Goal: Transaction & Acquisition: Purchase product/service

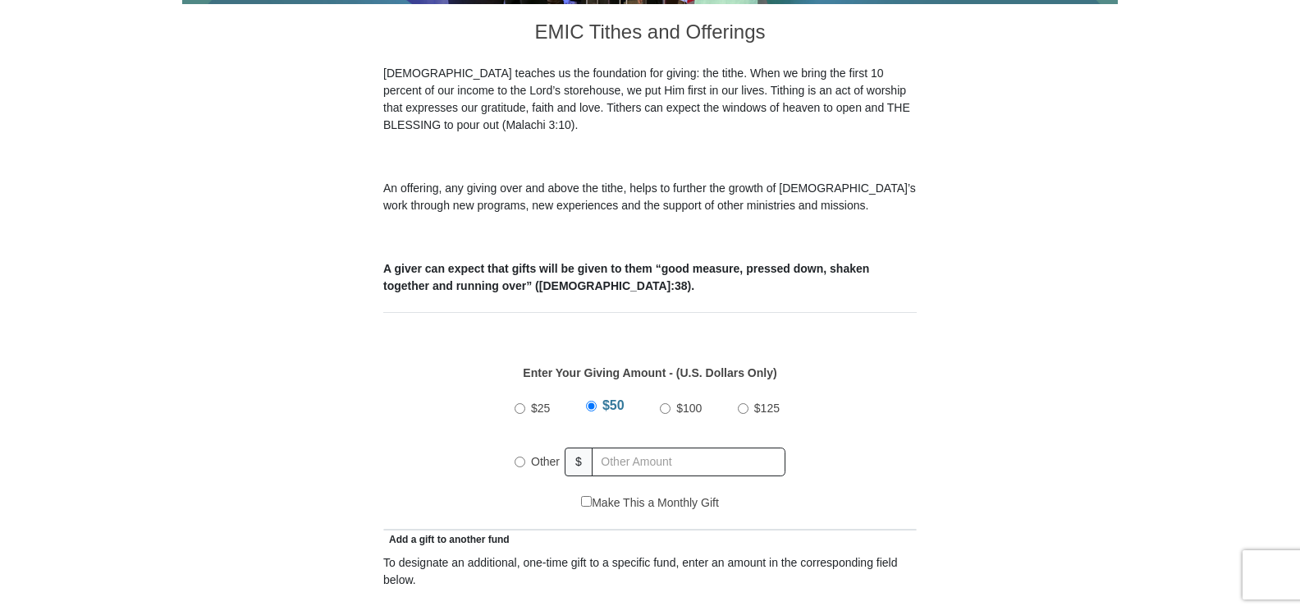
scroll to position [492, 0]
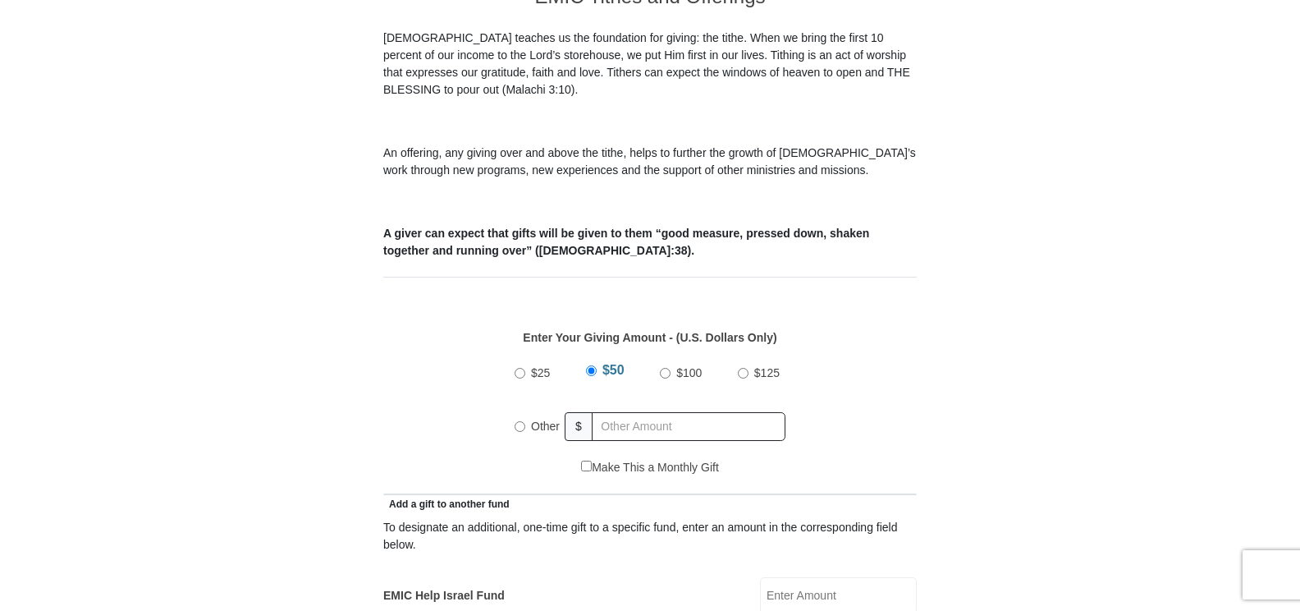
click at [517, 421] on input "Other" at bounding box center [520, 426] width 11 height 11
radio input "true"
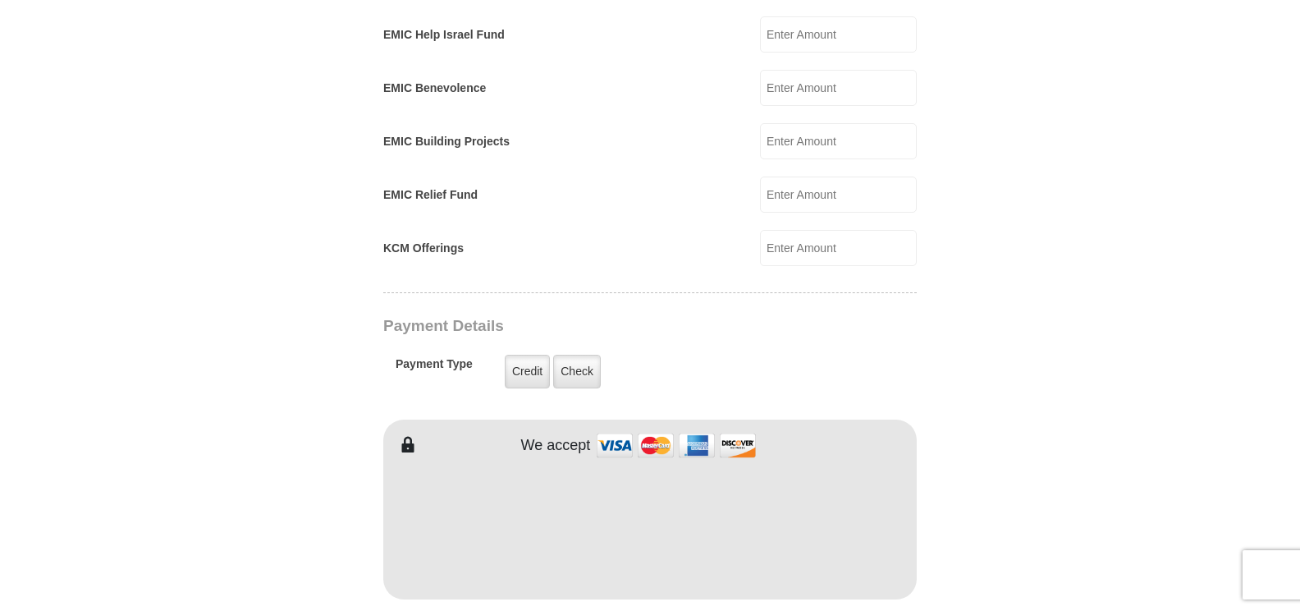
scroll to position [1231, 0]
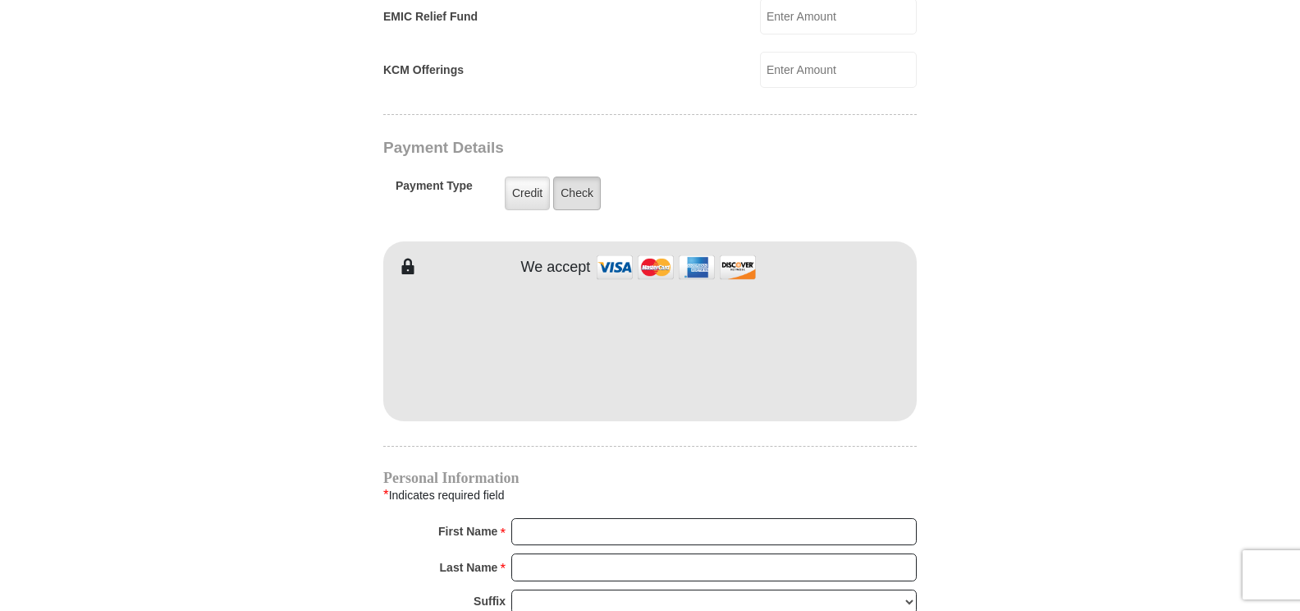
type input "60.00"
click at [570, 176] on label "Check" at bounding box center [577, 193] width 48 height 34
click at [0, 0] on input "Check" at bounding box center [0, 0] width 0 height 0
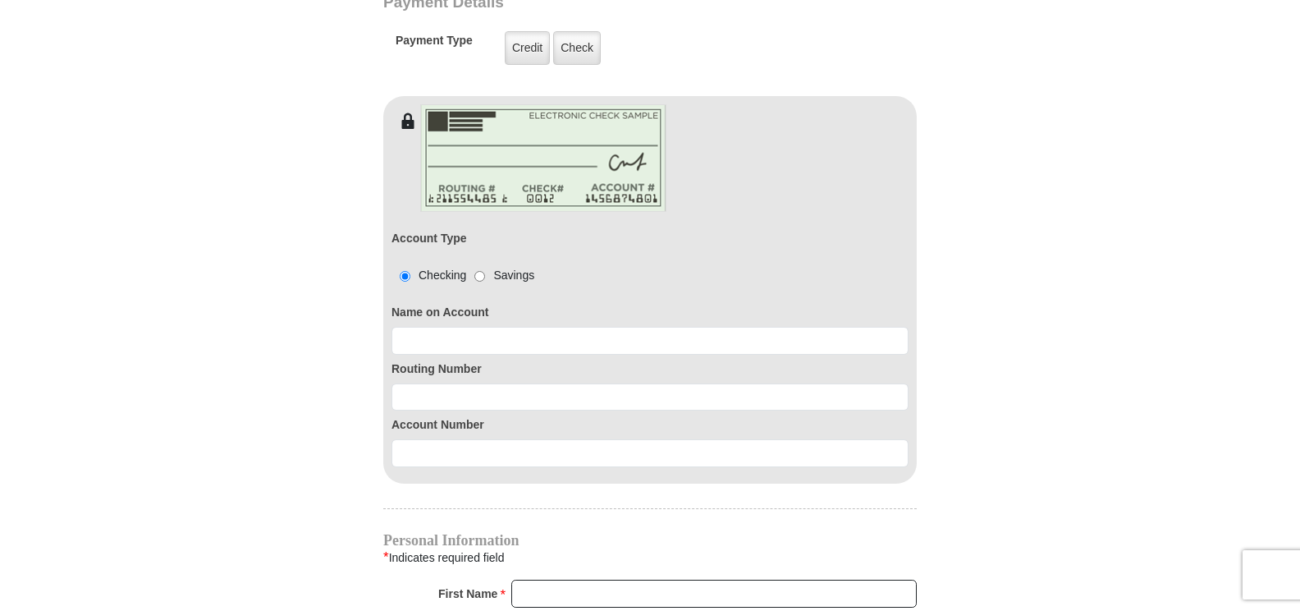
scroll to position [1559, 0]
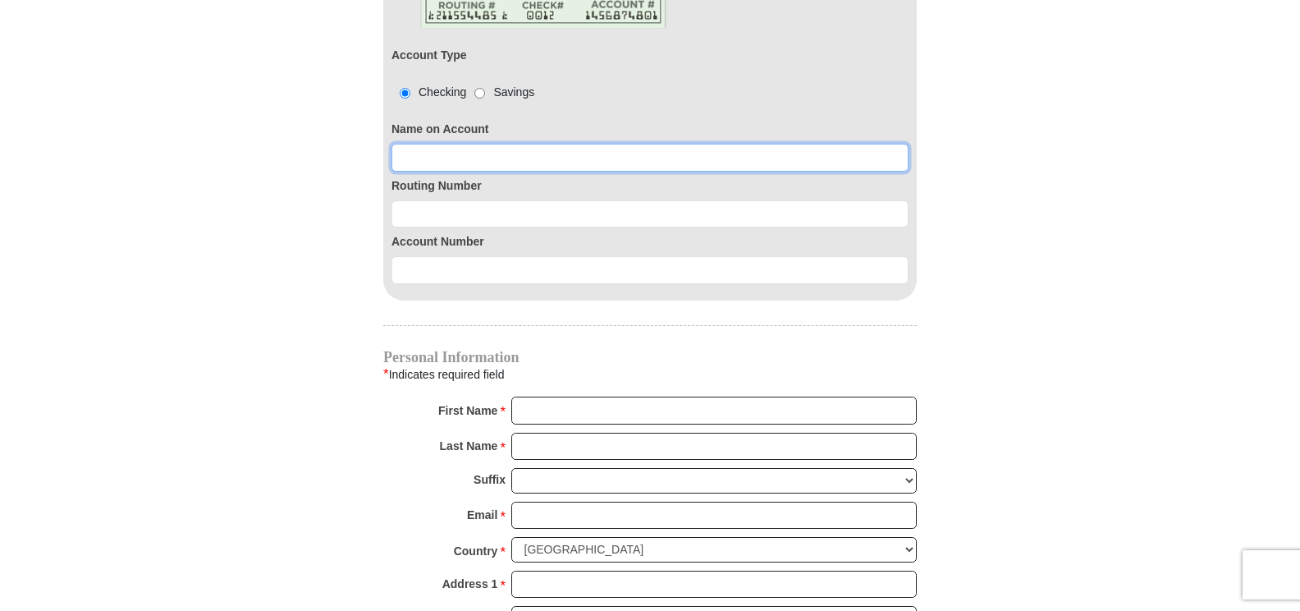
click at [400, 144] on input at bounding box center [650, 158] width 517 height 28
type input "[PERSON_NAME]"
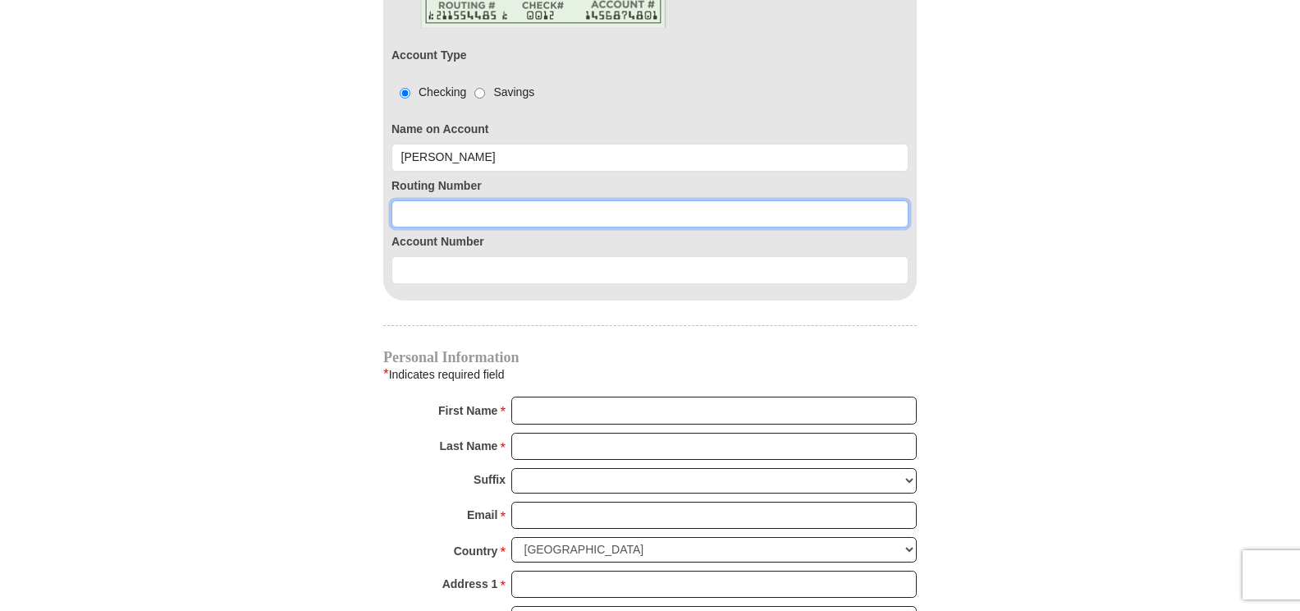
click at [400, 200] on input at bounding box center [650, 214] width 517 height 28
type input "063114030"
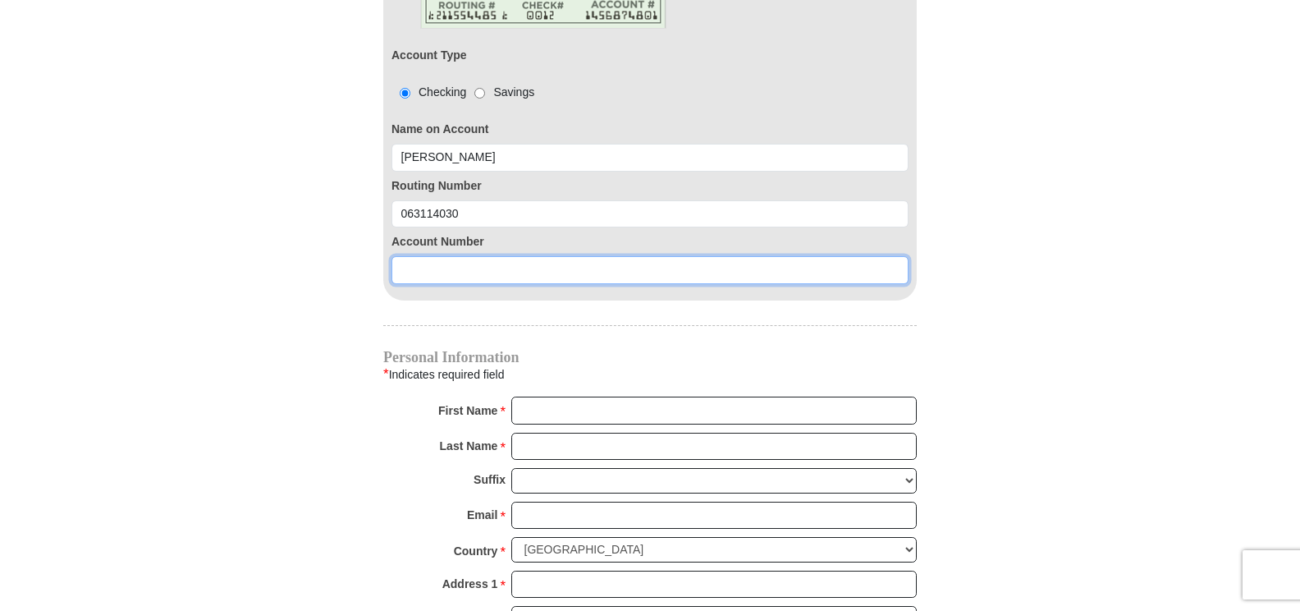
click at [401, 256] on input at bounding box center [650, 270] width 517 height 28
type input "8010001594900"
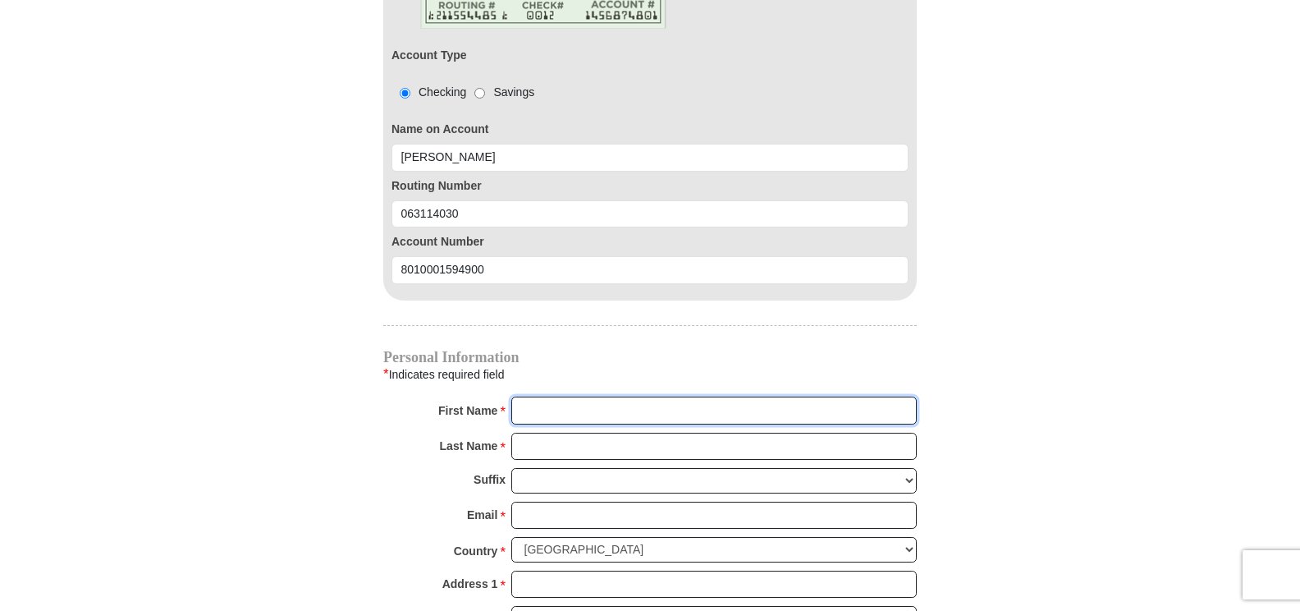
click at [524, 396] on input "First Name *" at bounding box center [713, 410] width 405 height 28
type input "[PERSON_NAME]"
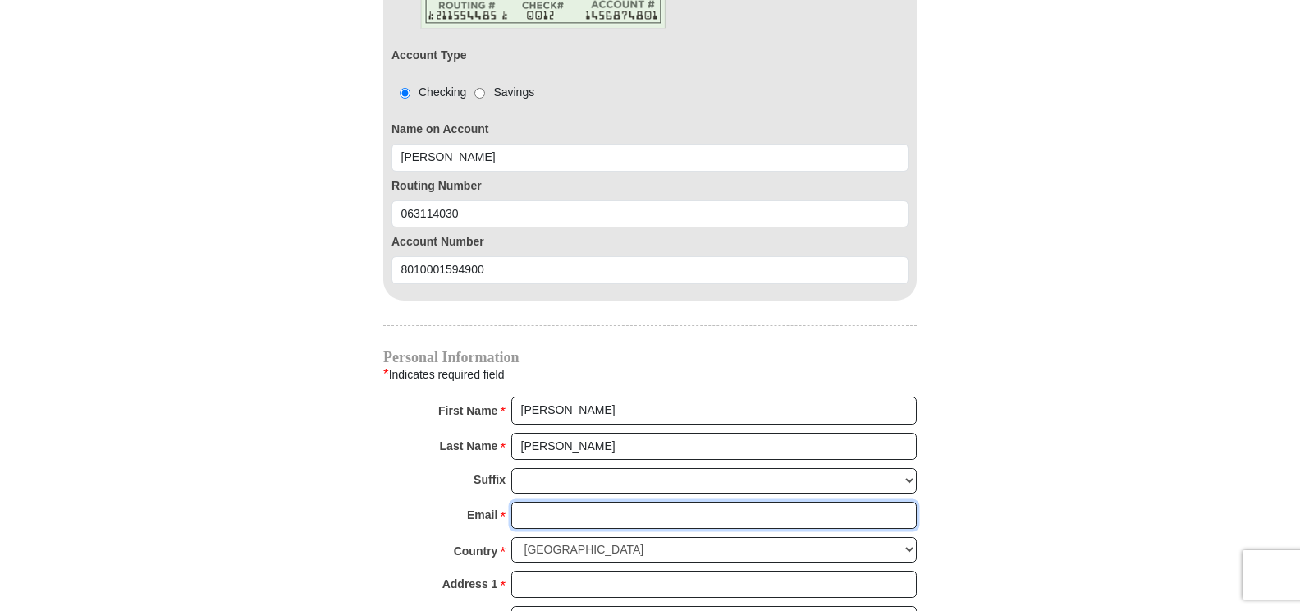
type input "[EMAIL_ADDRESS][DOMAIN_NAME]"
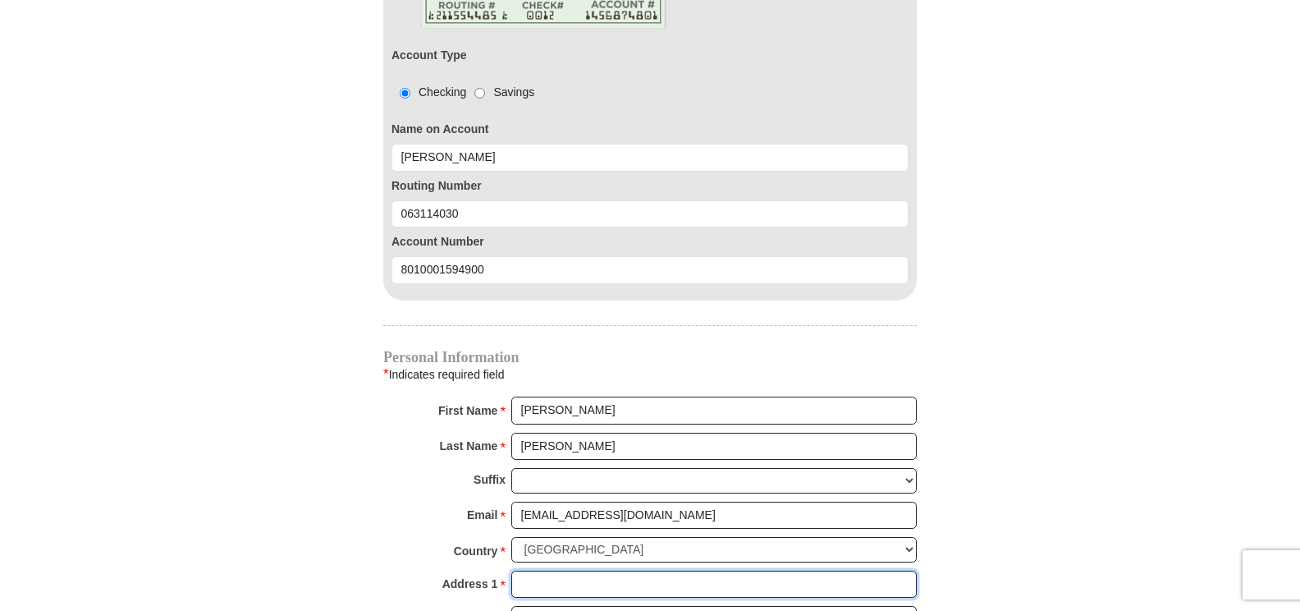
type input "5000 [PERSON_NAME] Key Way"
type input "Apt 9304"
type input "[GEOGRAPHIC_DATA]"
select select "FL"
type input "33611"
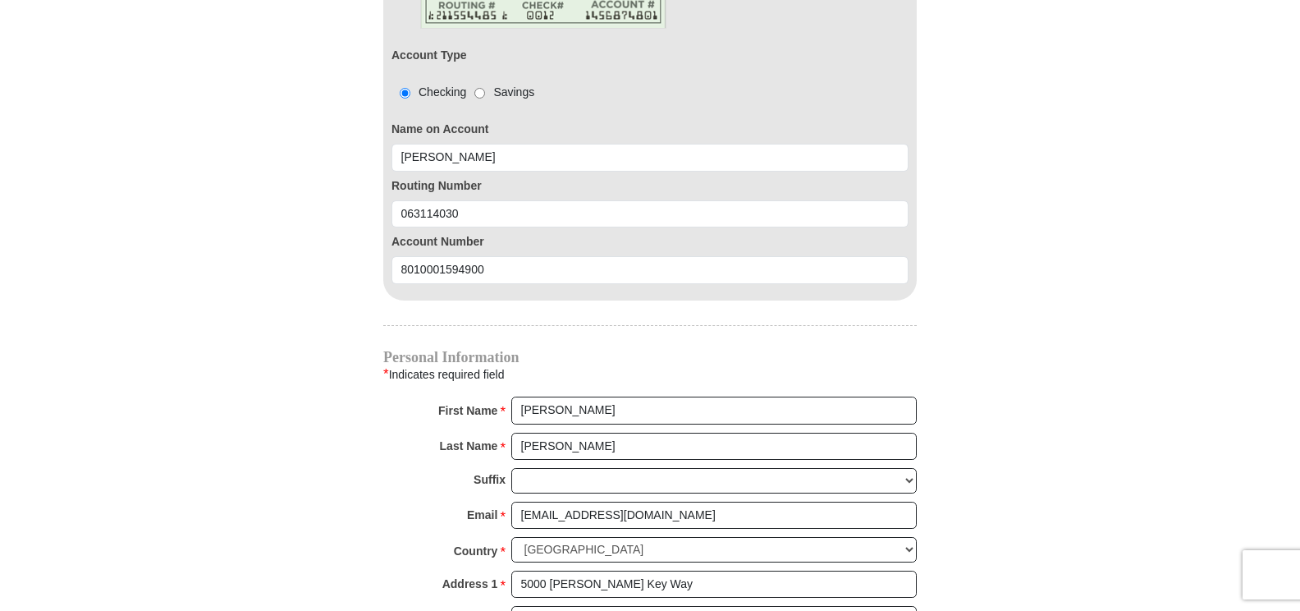
type input "8135236068"
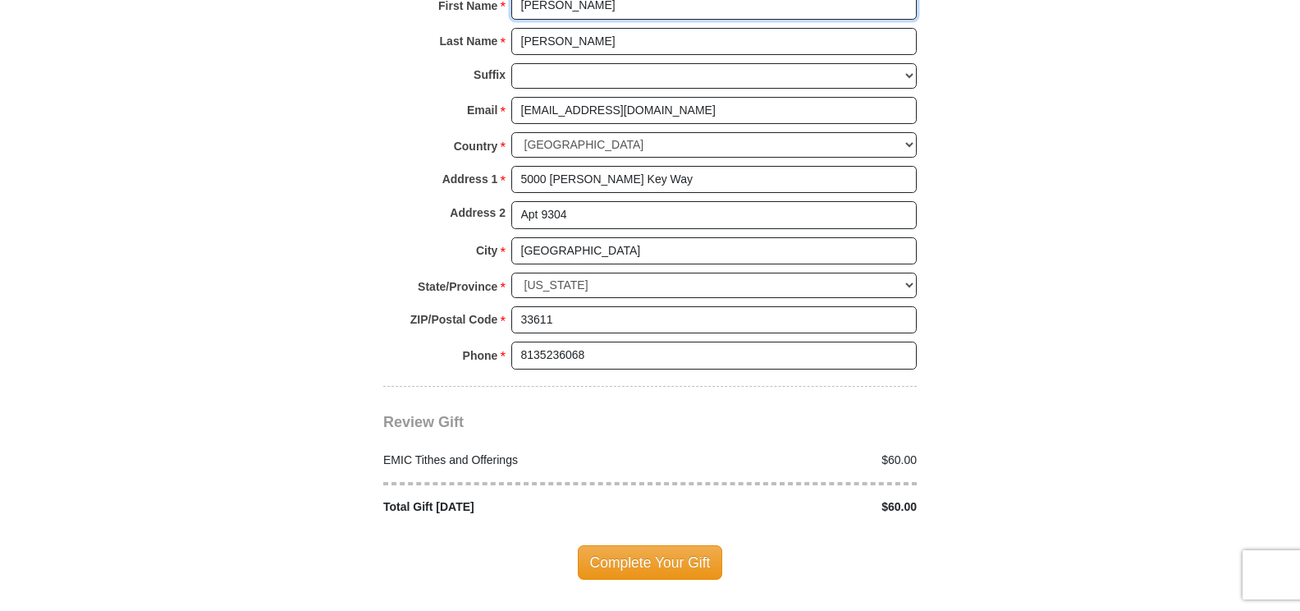
scroll to position [1970, 0]
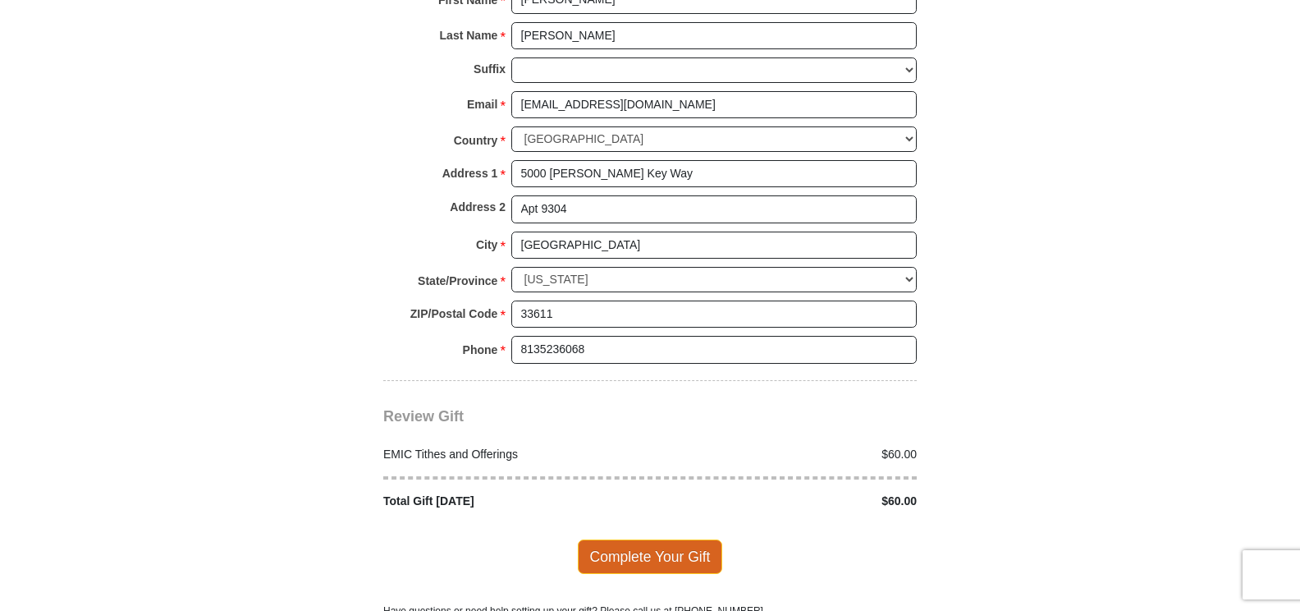
click at [636, 539] on span "Complete Your Gift" at bounding box center [650, 556] width 145 height 34
